Goal: Information Seeking & Learning: Learn about a topic

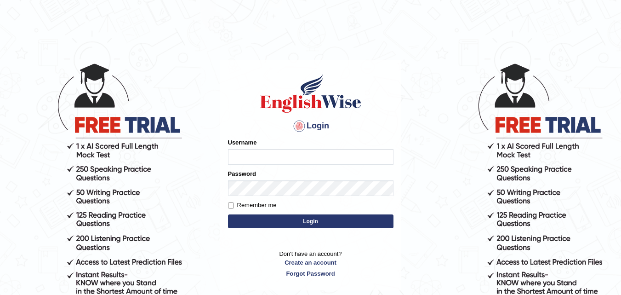
click at [267, 160] on input "Username" at bounding box center [310, 157] width 165 height 16
type input "Maryhealy17"
click at [328, 215] on button "Login" at bounding box center [310, 221] width 165 height 14
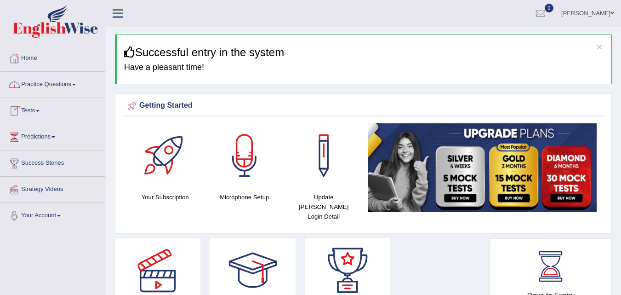
click at [70, 86] on link "Practice Questions" at bounding box center [52, 83] width 105 height 23
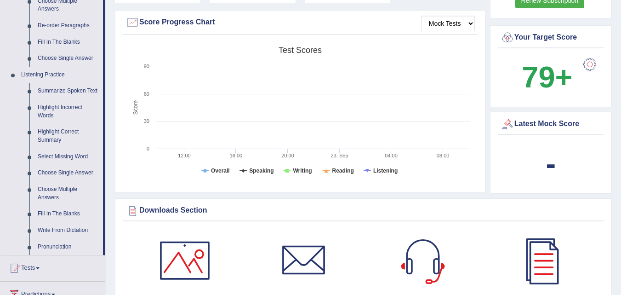
scroll to position [349, 0]
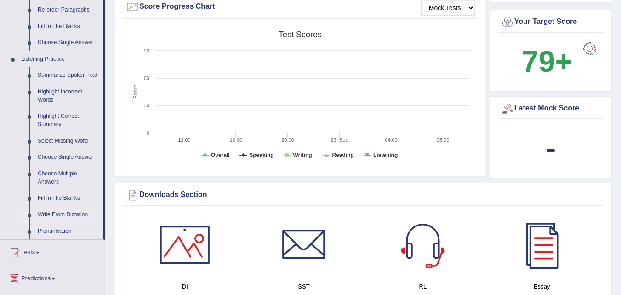
click at [51, 214] on link "Write From Dictation" at bounding box center [68, 214] width 69 height 17
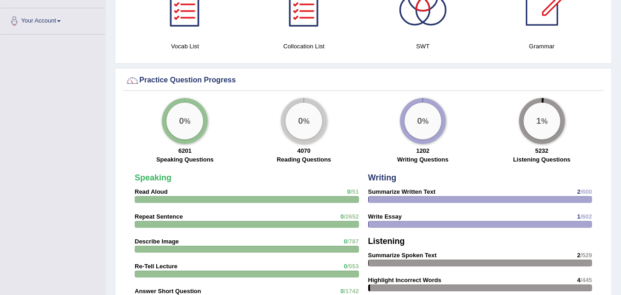
scroll to position [685, 0]
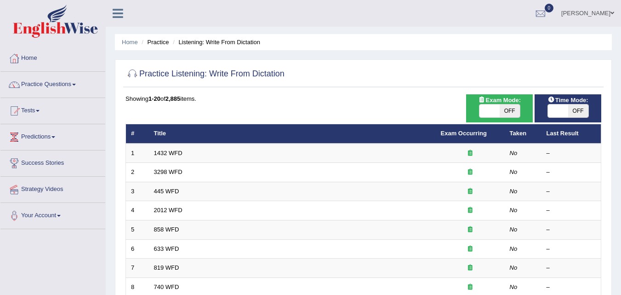
click at [173, 154] on link "1432 WFD" at bounding box center [168, 152] width 28 height 7
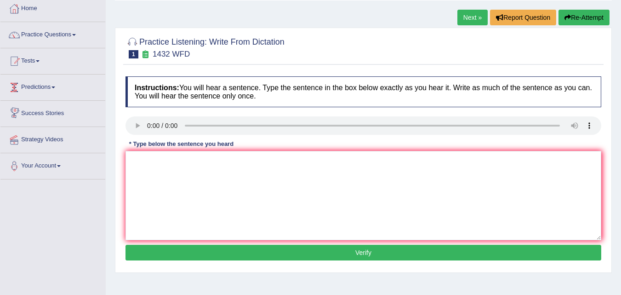
scroll to position [18, 0]
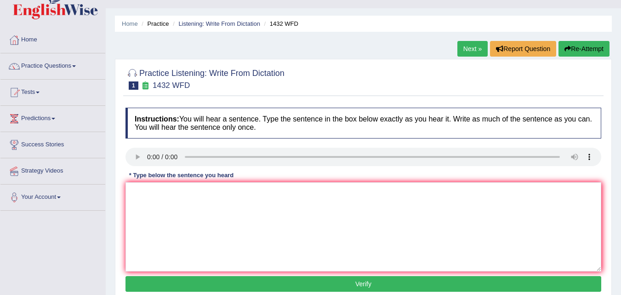
click at [70, 68] on link "Practice Questions" at bounding box center [52, 64] width 105 height 23
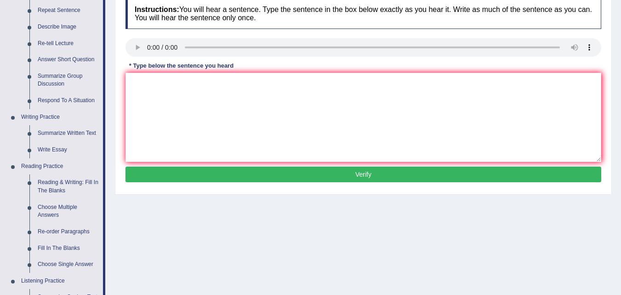
scroll to position [42, 0]
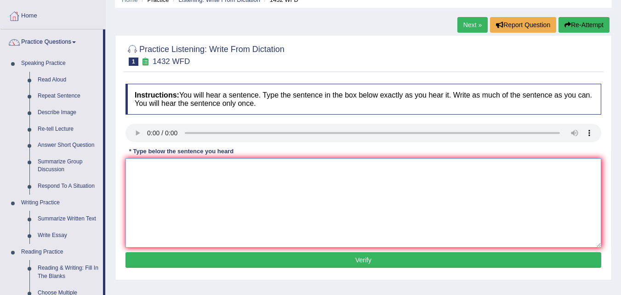
click at [174, 170] on textarea at bounding box center [363, 202] width 476 height 89
click at [151, 180] on textarea at bounding box center [363, 202] width 476 height 89
click at [133, 167] on textarea "more physial activty is benefical to your health." at bounding box center [363, 202] width 476 height 89
type textarea "More physial activty is benefical to your health."
click at [256, 257] on button "Verify" at bounding box center [363, 260] width 476 height 16
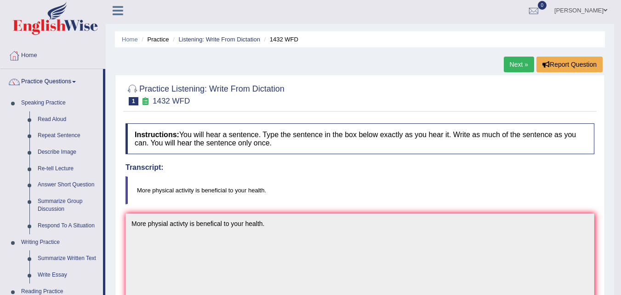
scroll to position [0, 0]
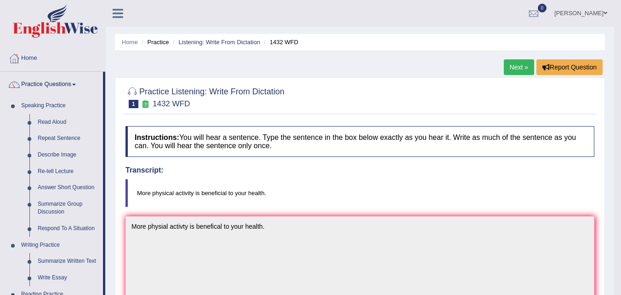
click at [518, 69] on link "Next »" at bounding box center [519, 67] width 30 height 16
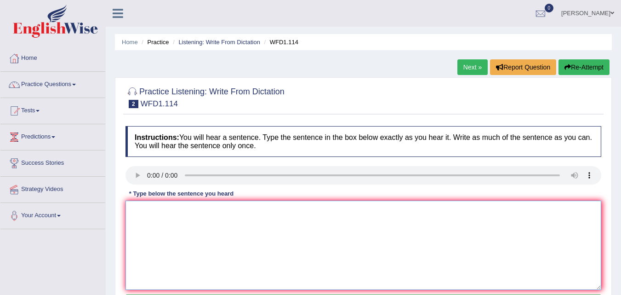
click at [187, 262] on textarea at bounding box center [363, 244] width 476 height 89
click at [241, 224] on textarea "The aurthors work" at bounding box center [363, 244] width 476 height 89
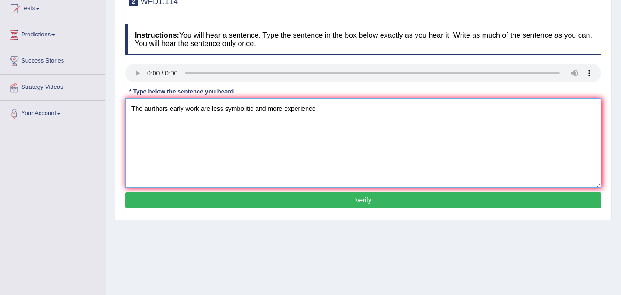
scroll to position [115, 0]
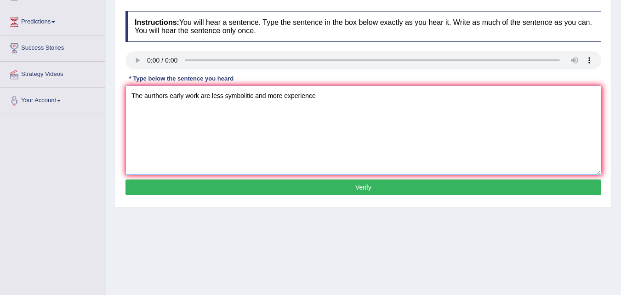
type textarea "The aurthors early work are less symbolitic and more experience"
click at [566, 186] on button "Verify" at bounding box center [363, 187] width 476 height 16
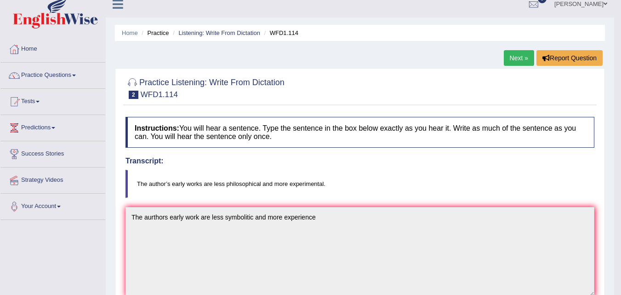
scroll to position [0, 0]
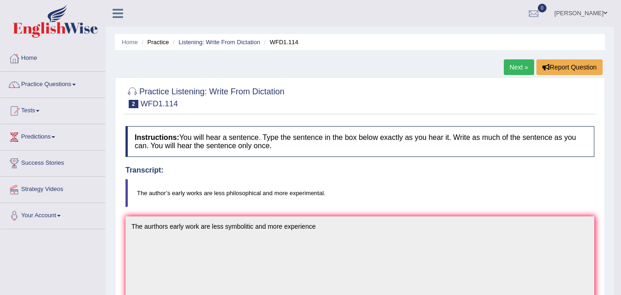
click at [527, 64] on link "Next »" at bounding box center [519, 67] width 30 height 16
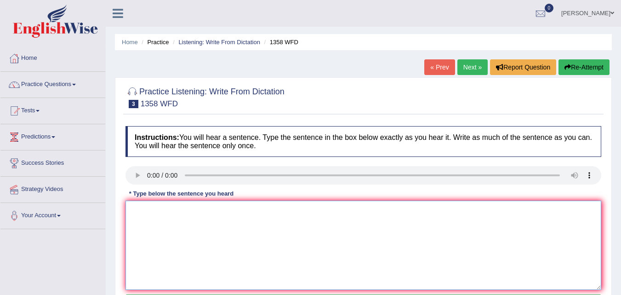
click at [173, 234] on textarea at bounding box center [363, 244] width 476 height 89
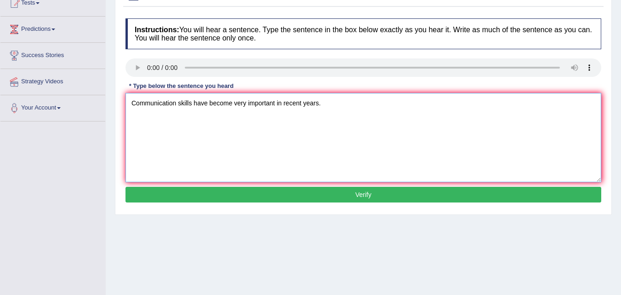
scroll to position [109, 0]
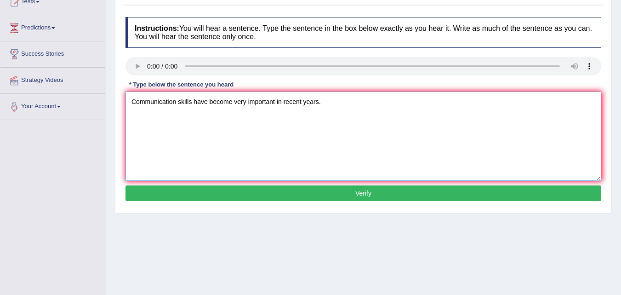
type textarea "Communication skills have become very important in recent years."
click at [449, 194] on button "Verify" at bounding box center [363, 193] width 476 height 16
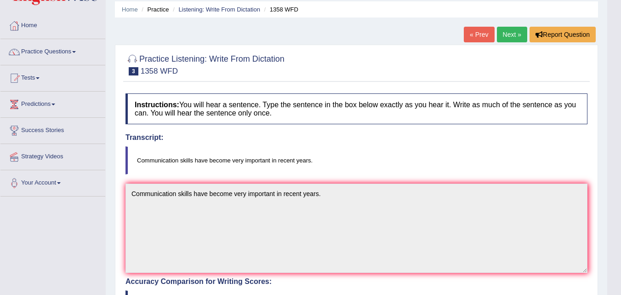
scroll to position [21, 0]
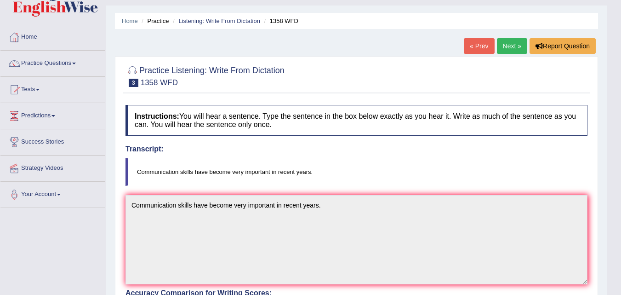
drag, startPoint x: 515, startPoint y: 36, endPoint x: 325, endPoint y: 127, distance: 210.7
click at [325, 127] on div "Home Practice Listening: Write From Dictation 1358 WFD « Prev Next » Report Que…" at bounding box center [356, 283] width 501 height 609
click at [514, 48] on link "Next »" at bounding box center [512, 46] width 30 height 16
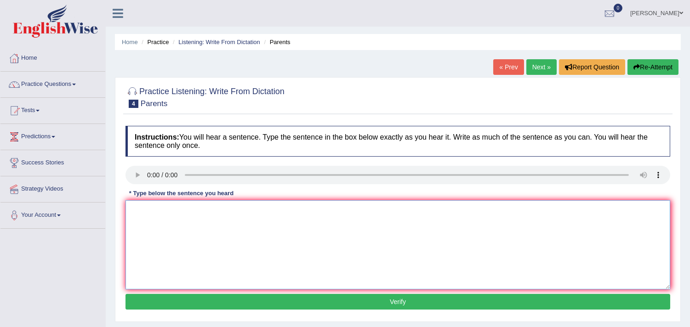
drag, startPoint x: 161, startPoint y: 215, endPoint x: 178, endPoint y: 238, distance: 29.2
click at [178, 238] on textarea at bounding box center [397, 244] width 545 height 89
click at [180, 210] on textarea "Parents [DATE] are involved in their education of their children." at bounding box center [397, 244] width 545 height 89
type textarea "Parents [DATE] are very involved in their education of their children."
click at [296, 294] on button "Verify" at bounding box center [397, 302] width 545 height 16
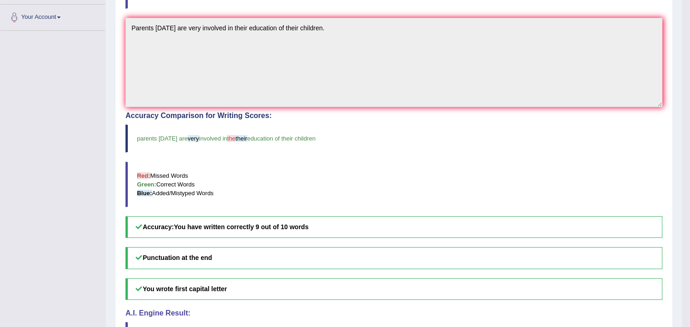
scroll to position [243, 0]
